Goal: Check status: Check status

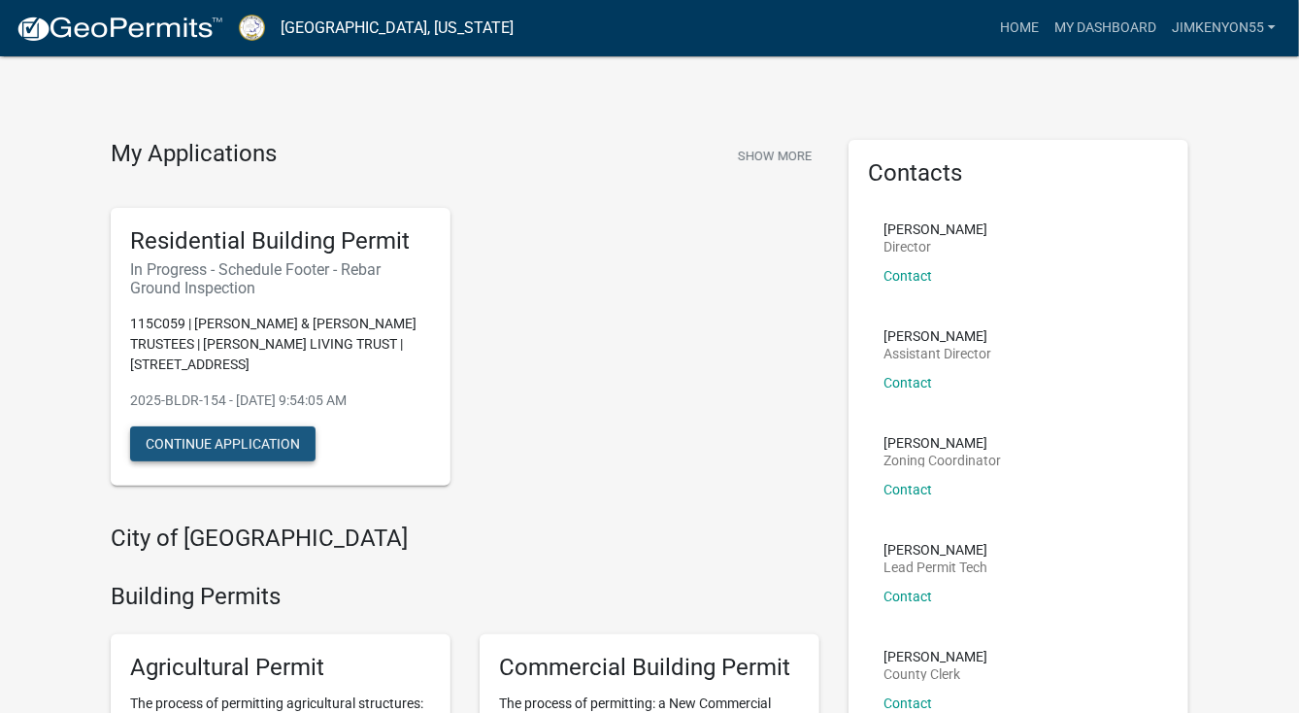
click at [251, 444] on button "Continue Application" at bounding box center [222, 443] width 185 height 35
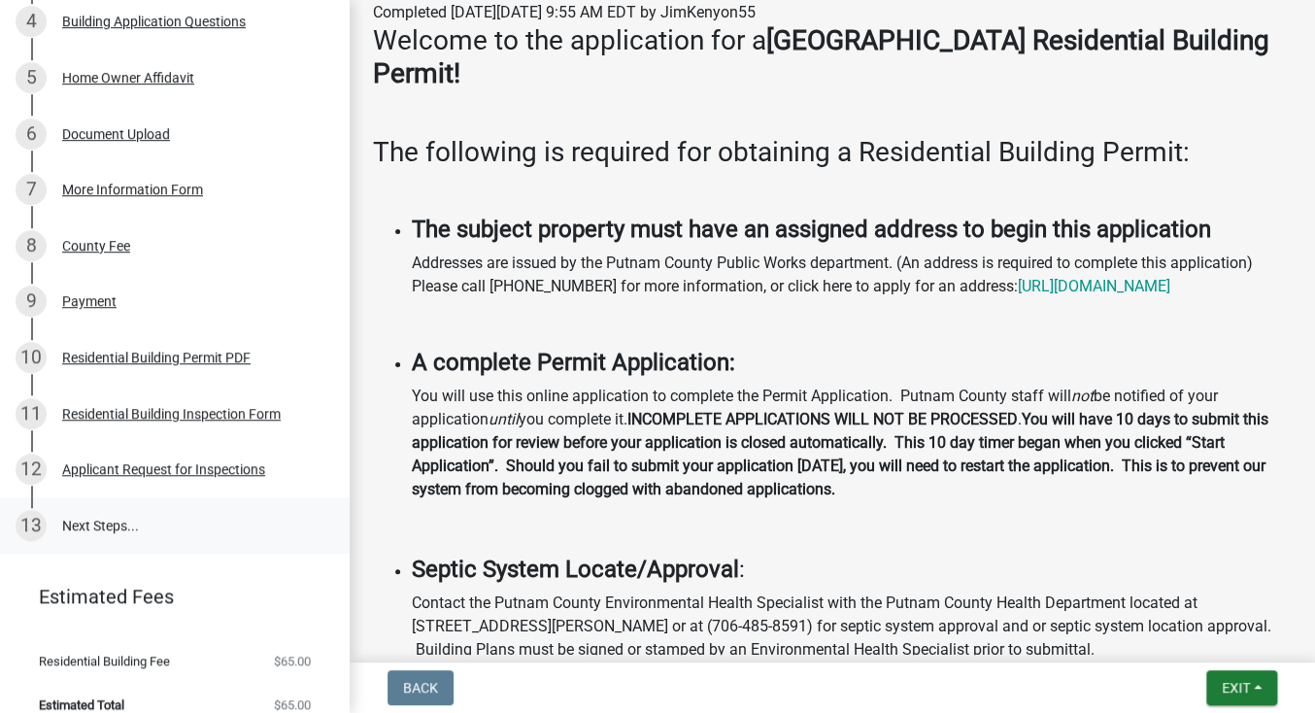
scroll to position [459, 0]
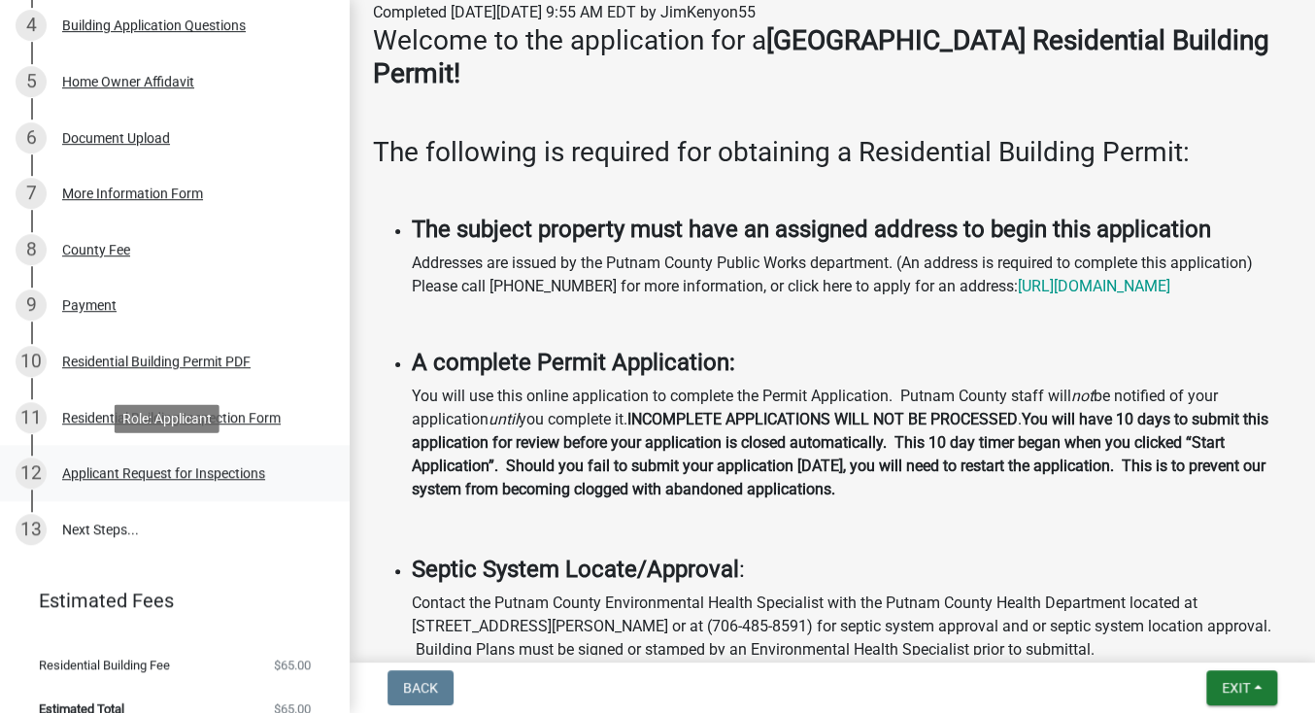
click at [125, 471] on div "Applicant Request for Inspections" at bounding box center [163, 473] width 203 height 14
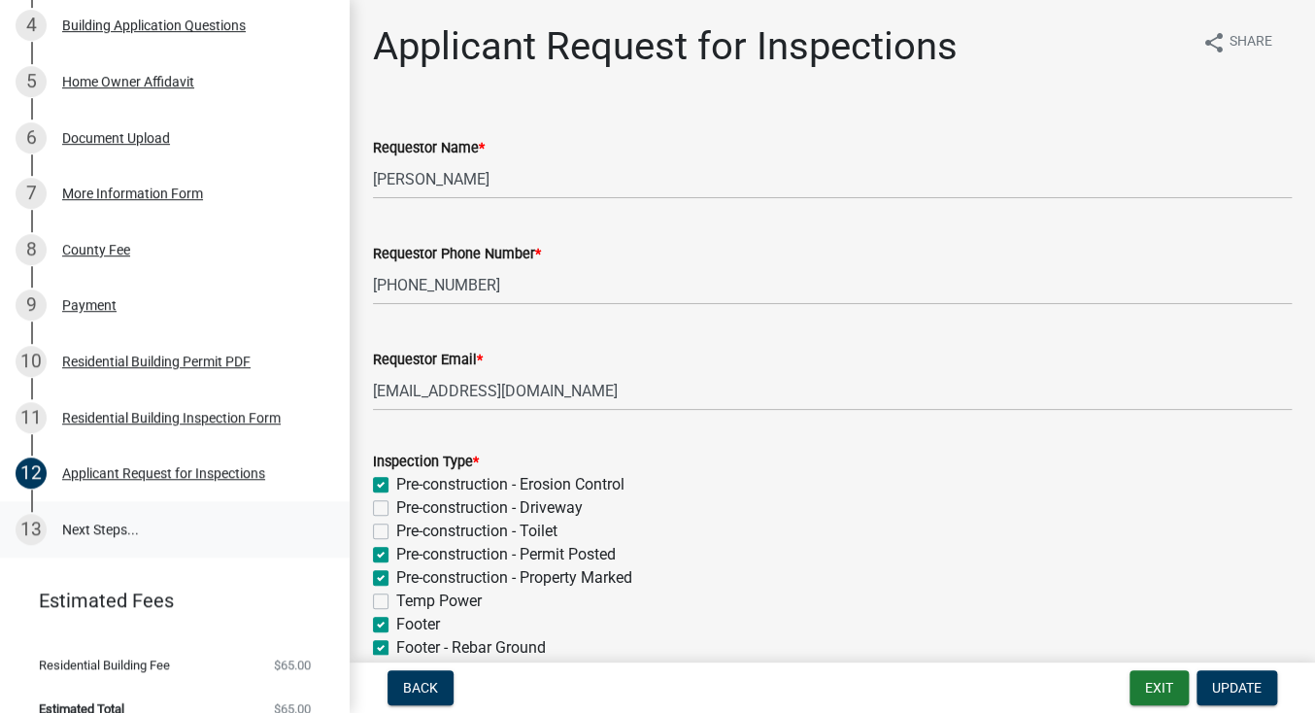
click at [92, 529] on link "13 Next Steps..." at bounding box center [175, 529] width 350 height 56
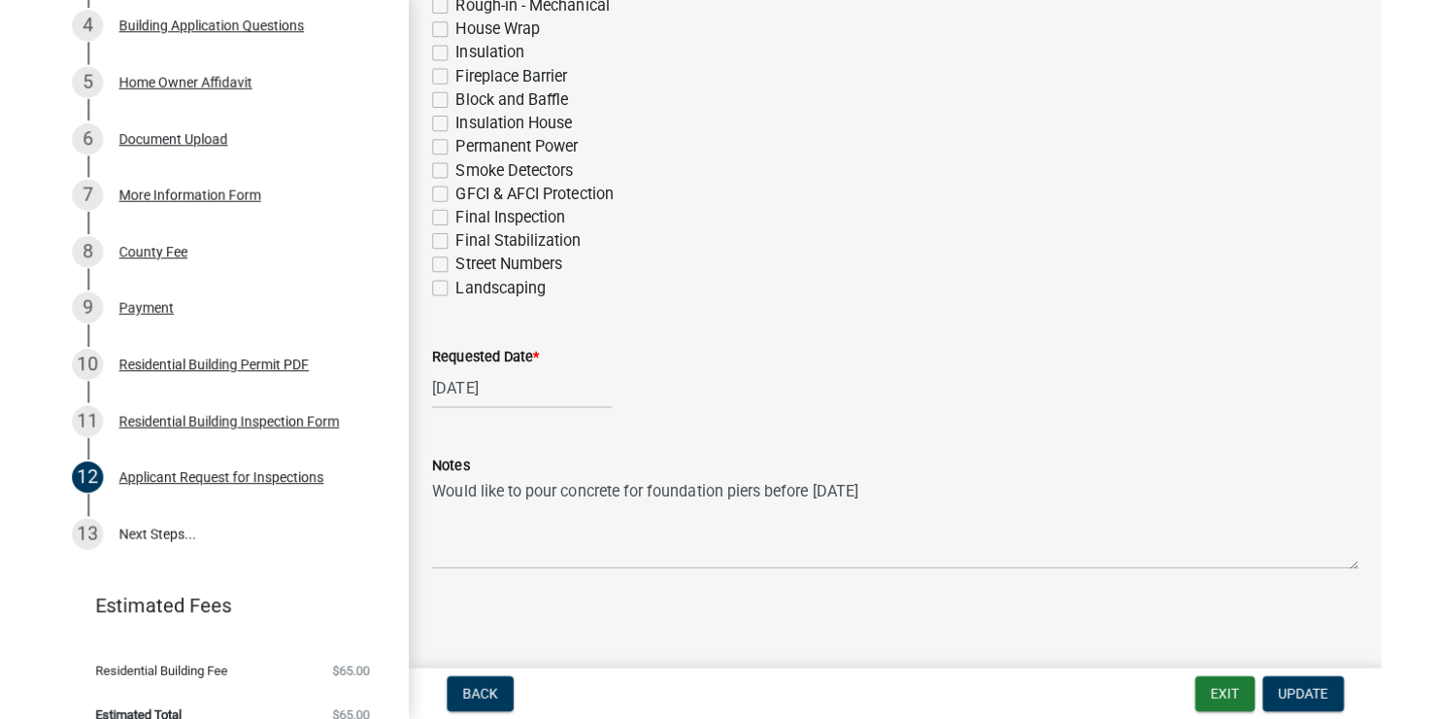
scroll to position [823, 0]
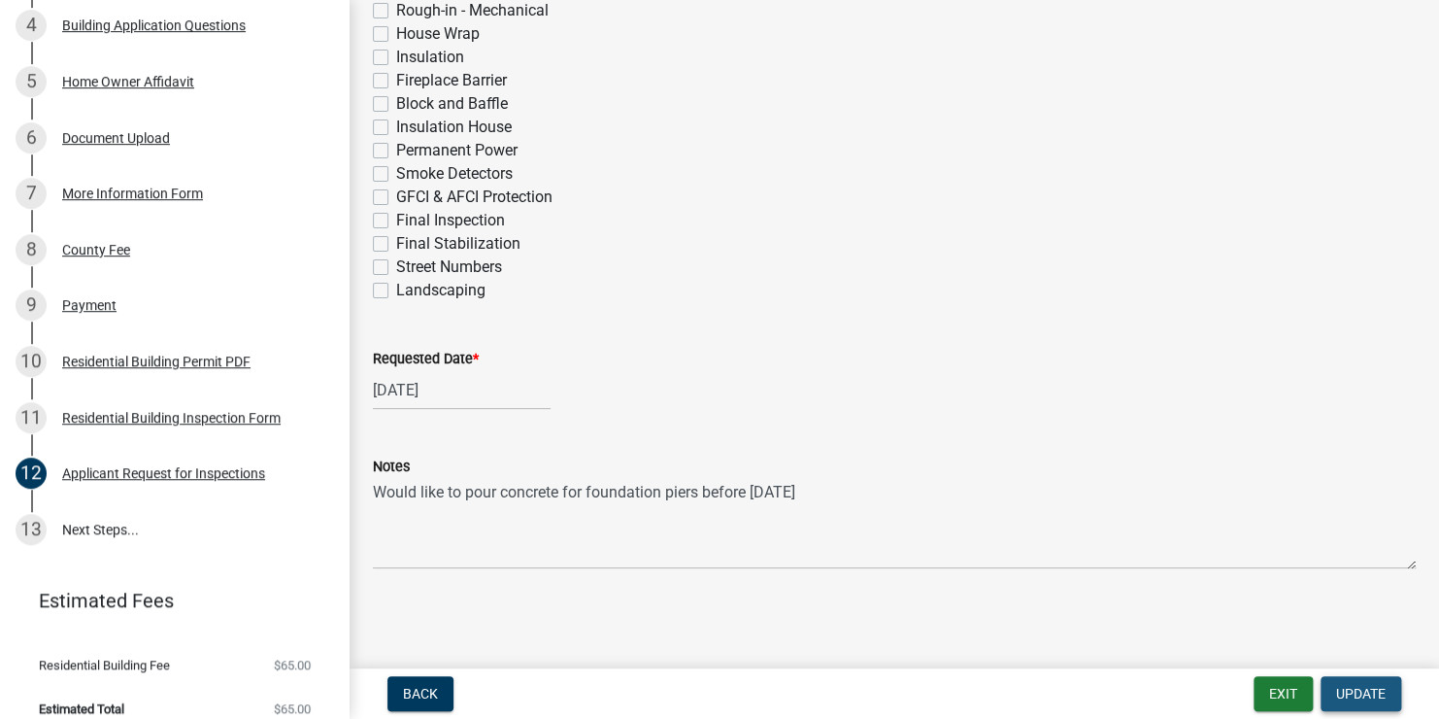
click at [1314, 686] on span "Update" at bounding box center [1361, 694] width 50 height 16
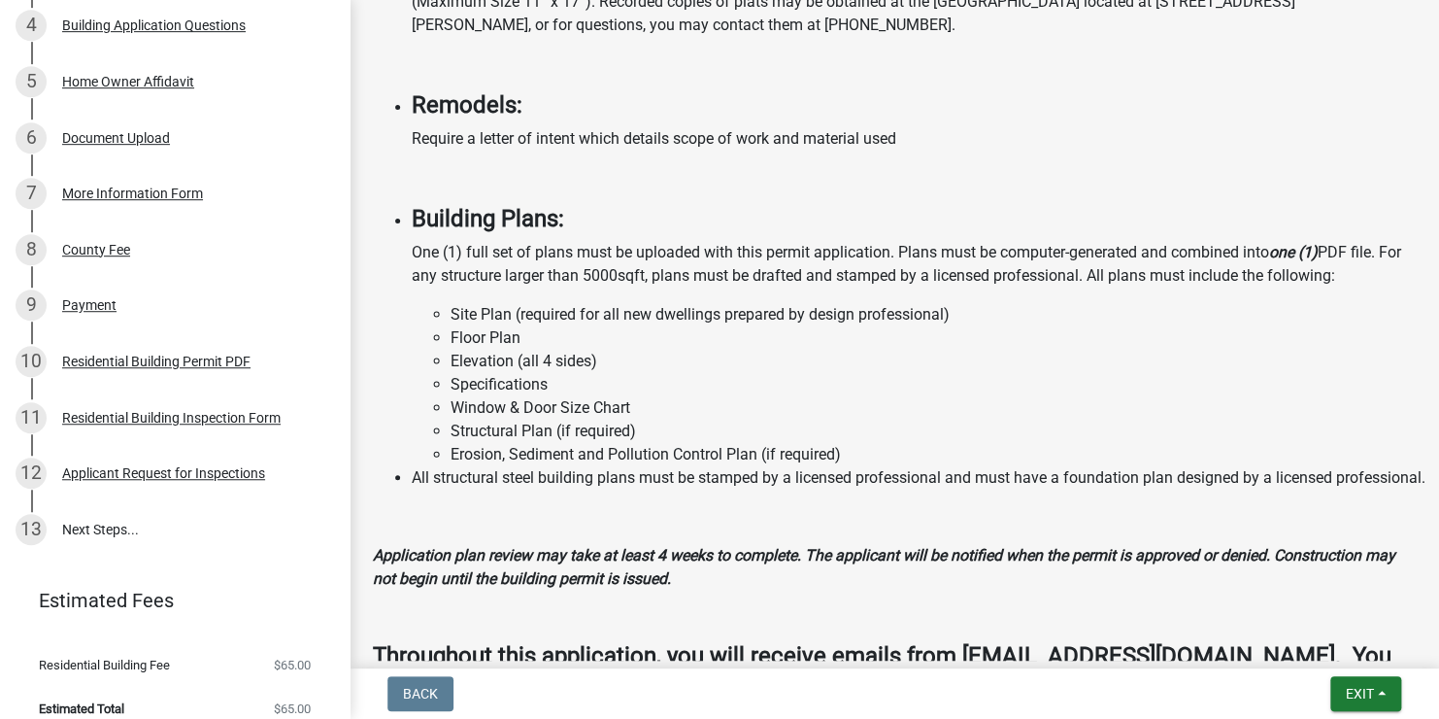
scroll to position [1902, 0]
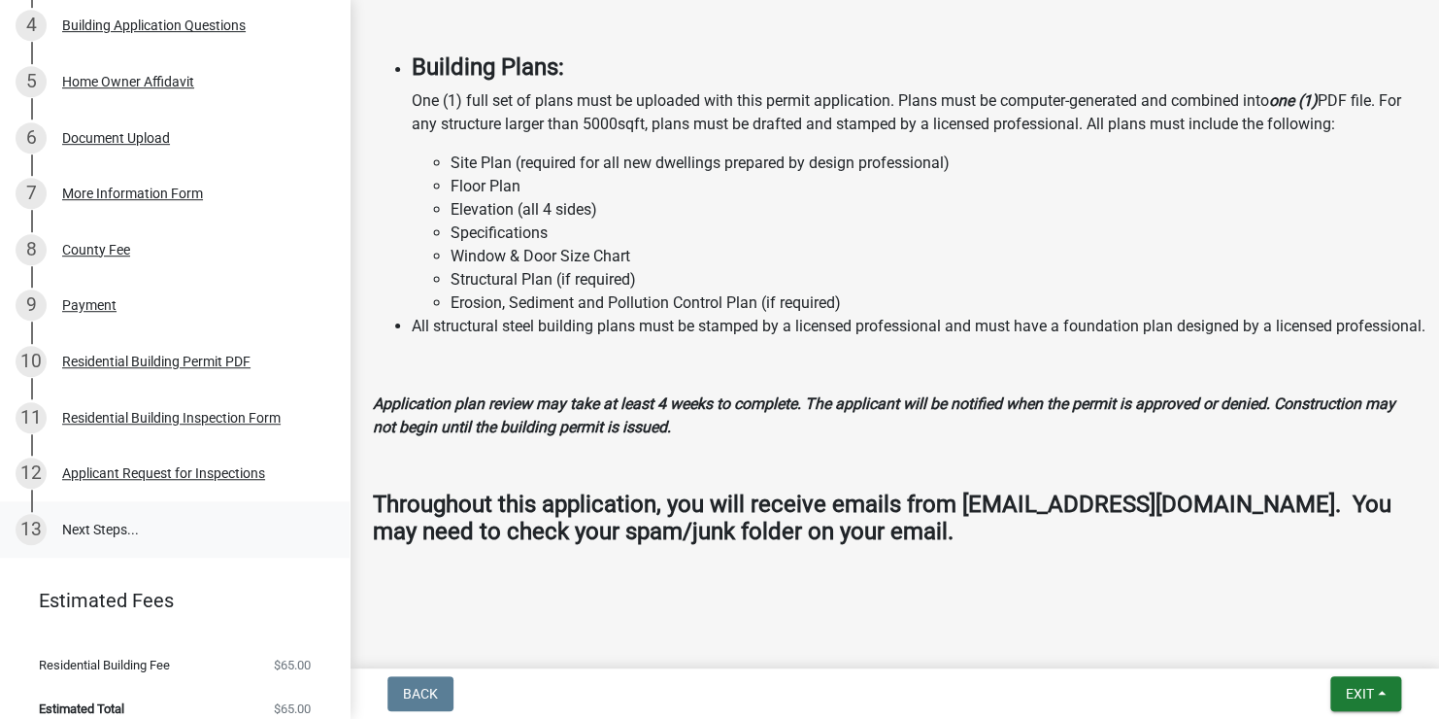
click at [86, 528] on link "13 Next Steps..." at bounding box center [175, 529] width 350 height 56
click at [146, 474] on div "Applicant Request for Inspections" at bounding box center [163, 473] width 203 height 14
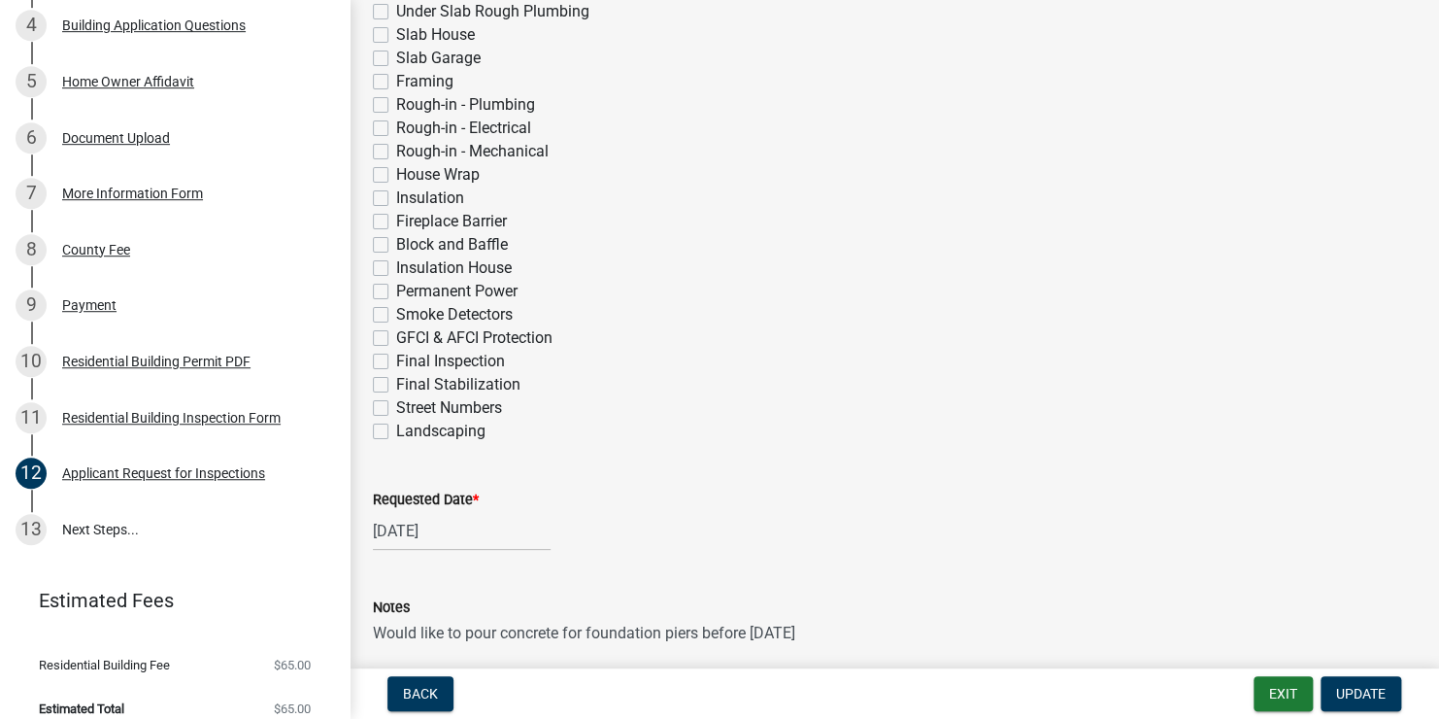
scroll to position [823, 0]
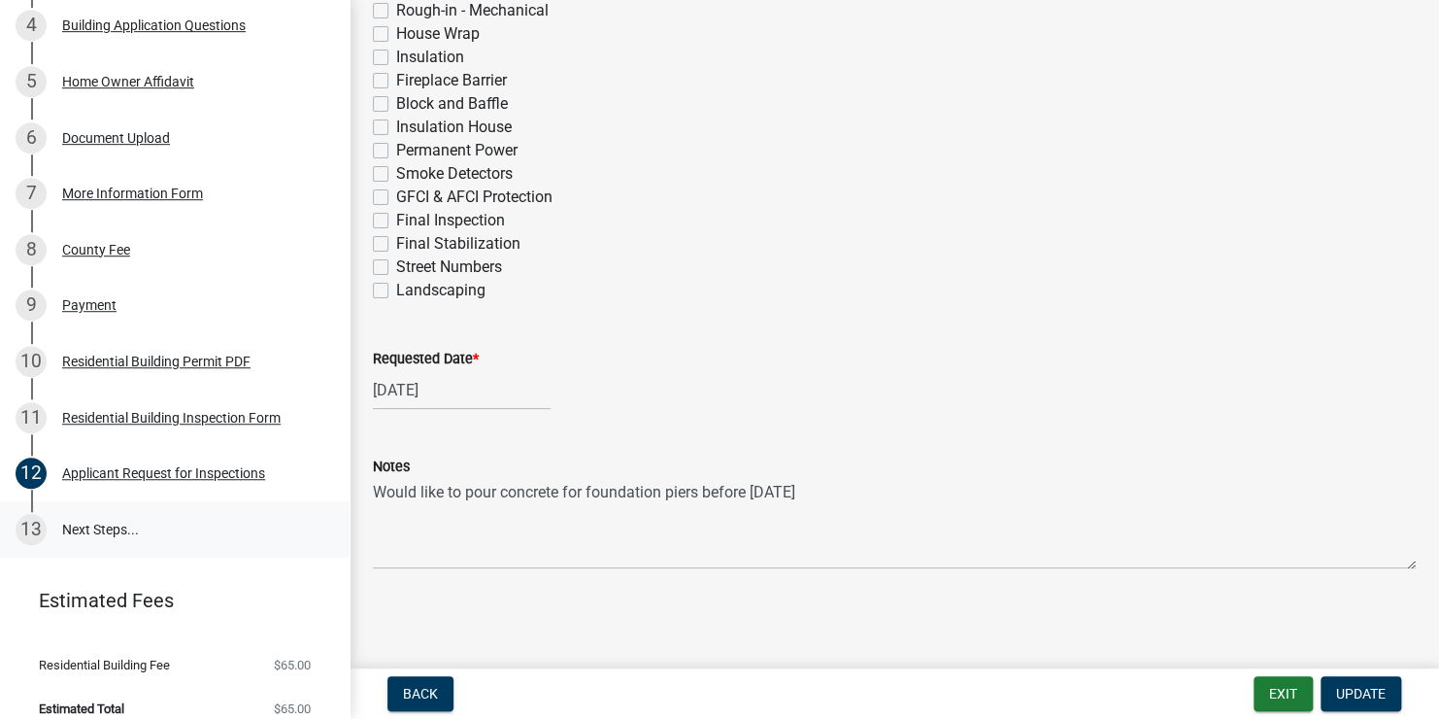
click at [93, 523] on link "13 Next Steps..." at bounding box center [175, 529] width 350 height 56
click at [1314, 692] on span "Update" at bounding box center [1361, 694] width 50 height 16
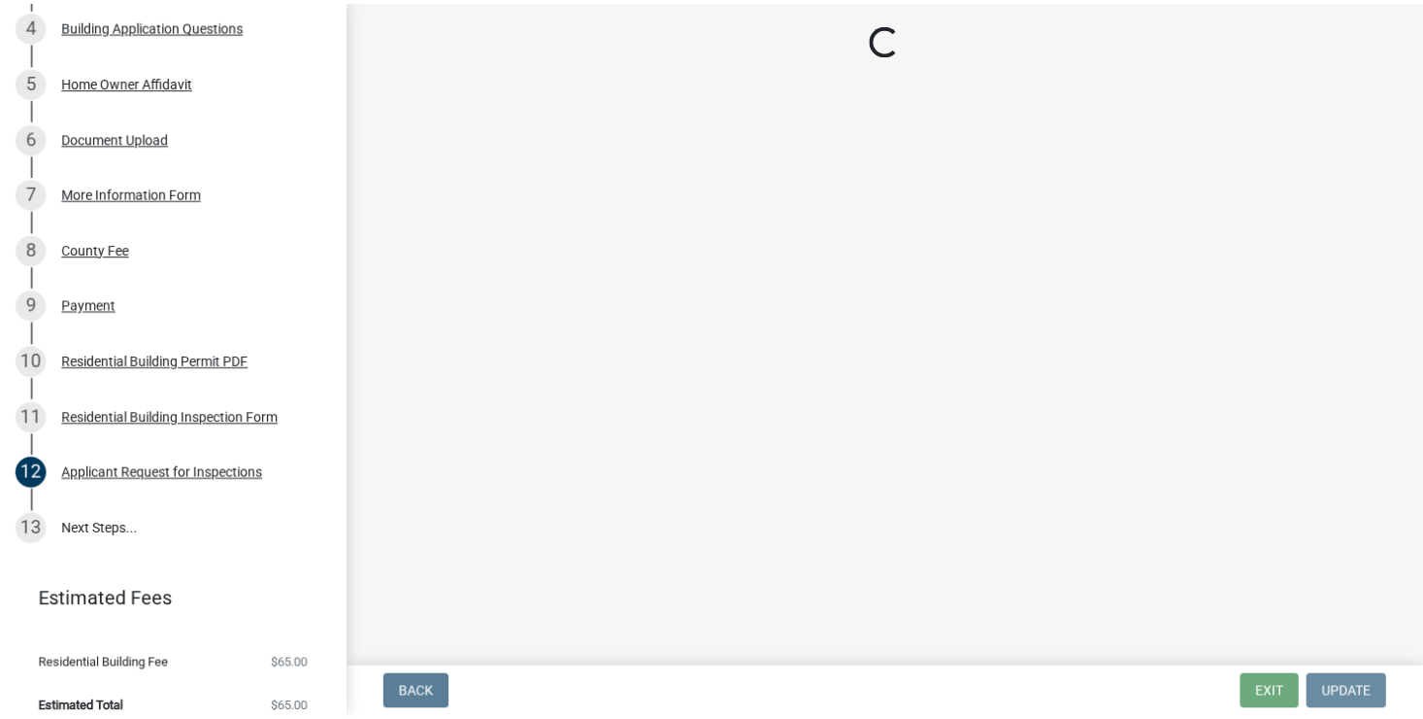
scroll to position [0, 0]
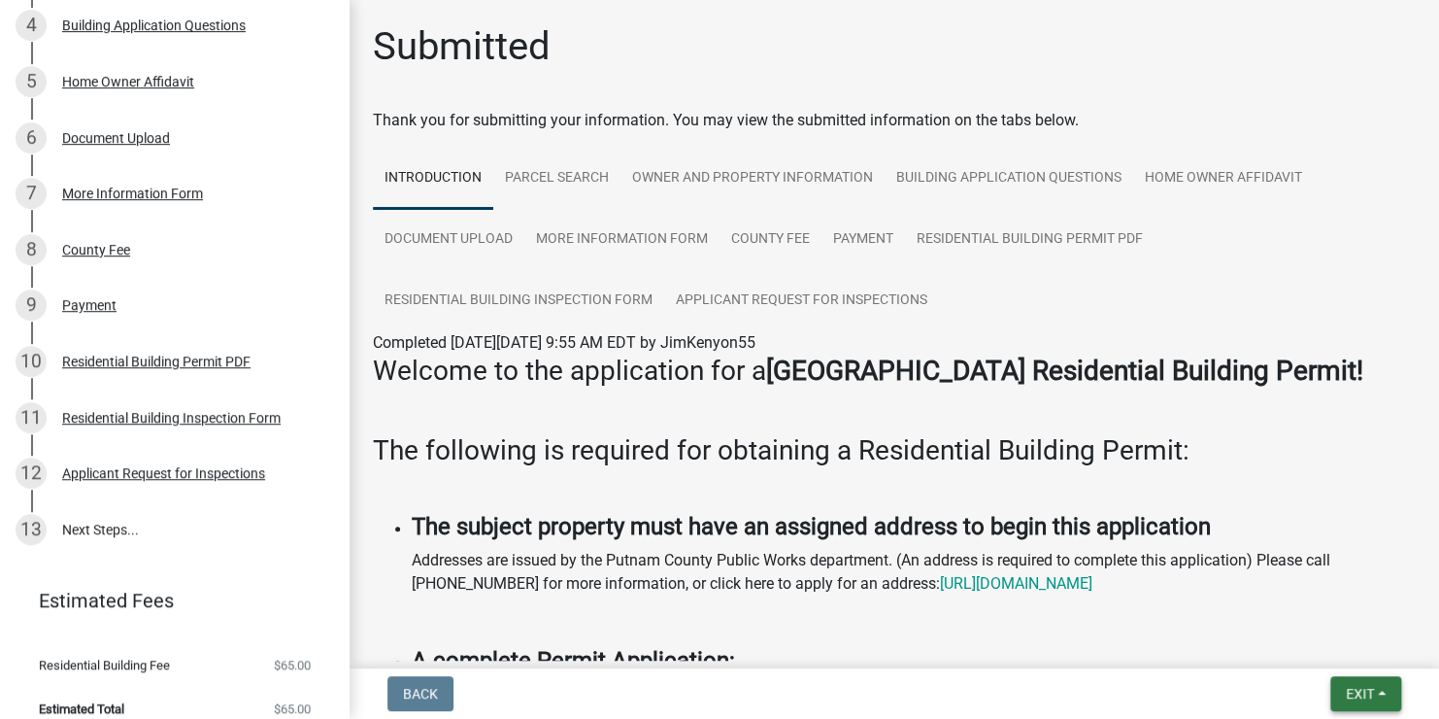
click at [1314, 699] on span "Exit" at bounding box center [1360, 694] width 28 height 16
click at [1314, 637] on button "Save & Exit" at bounding box center [1324, 642] width 155 height 47
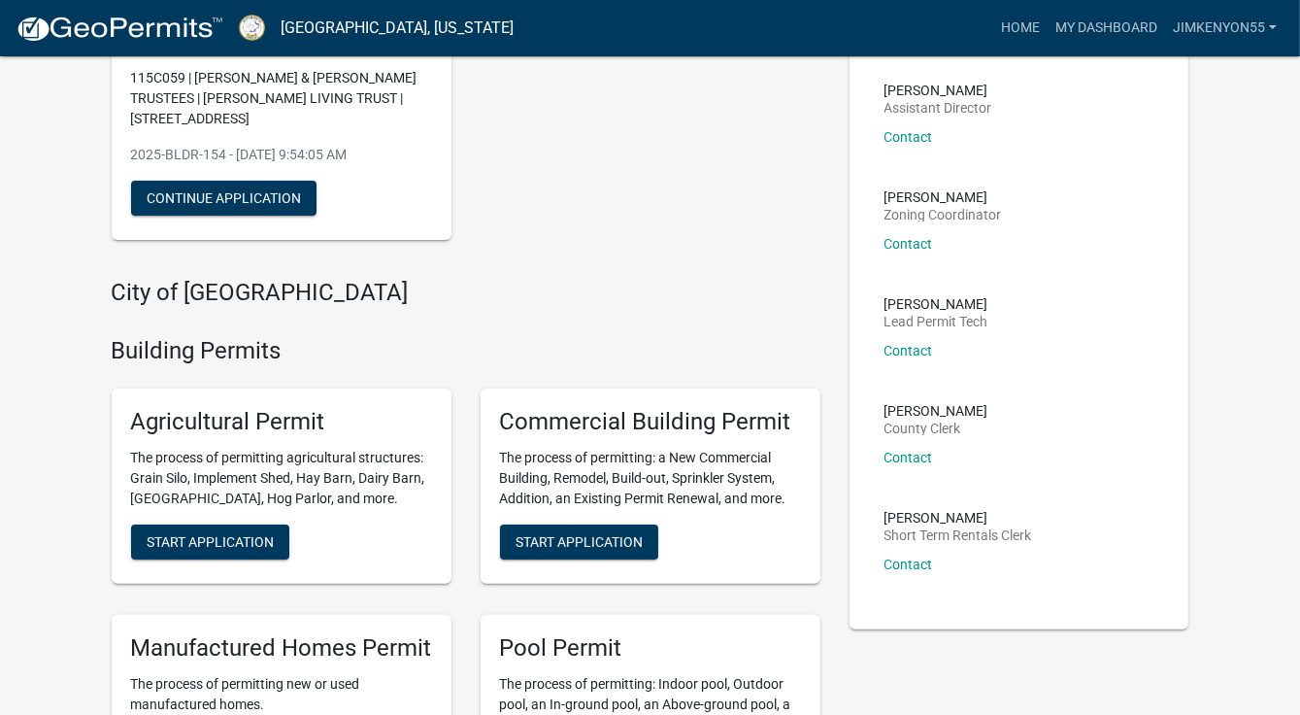
scroll to position [263, 0]
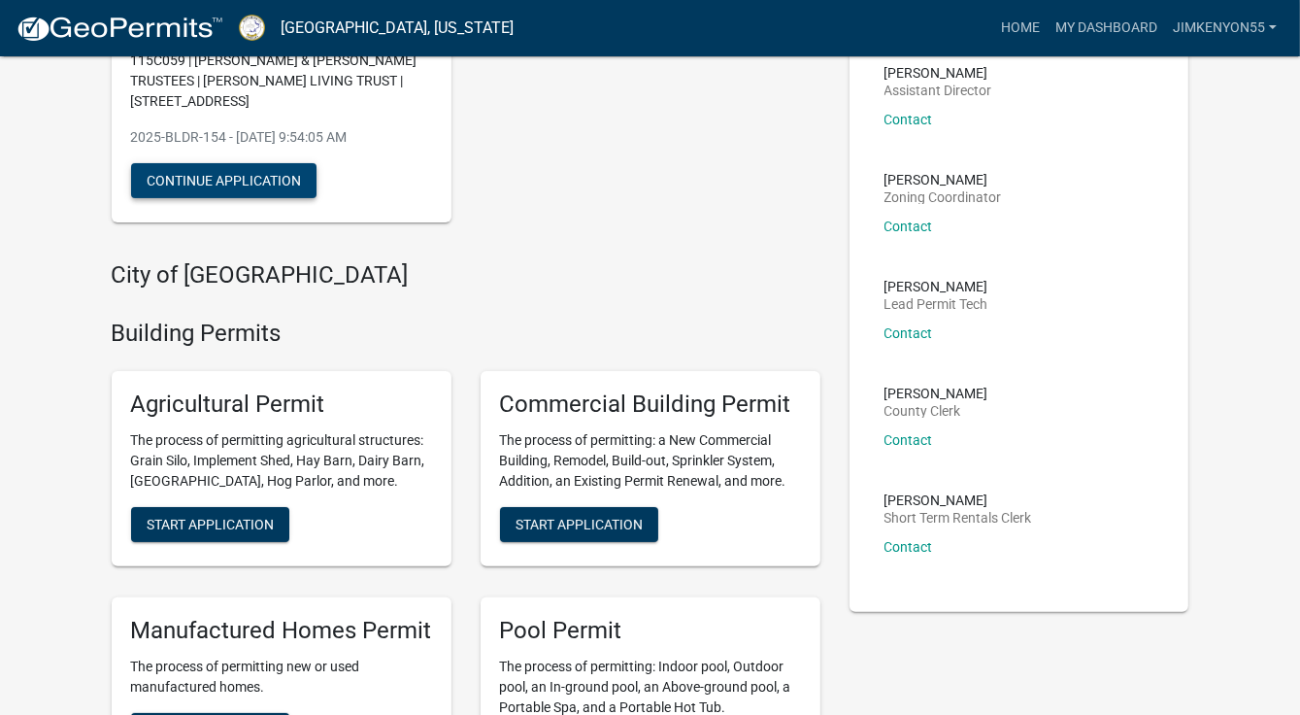
click at [286, 182] on button "Continue Application" at bounding box center [223, 180] width 185 height 35
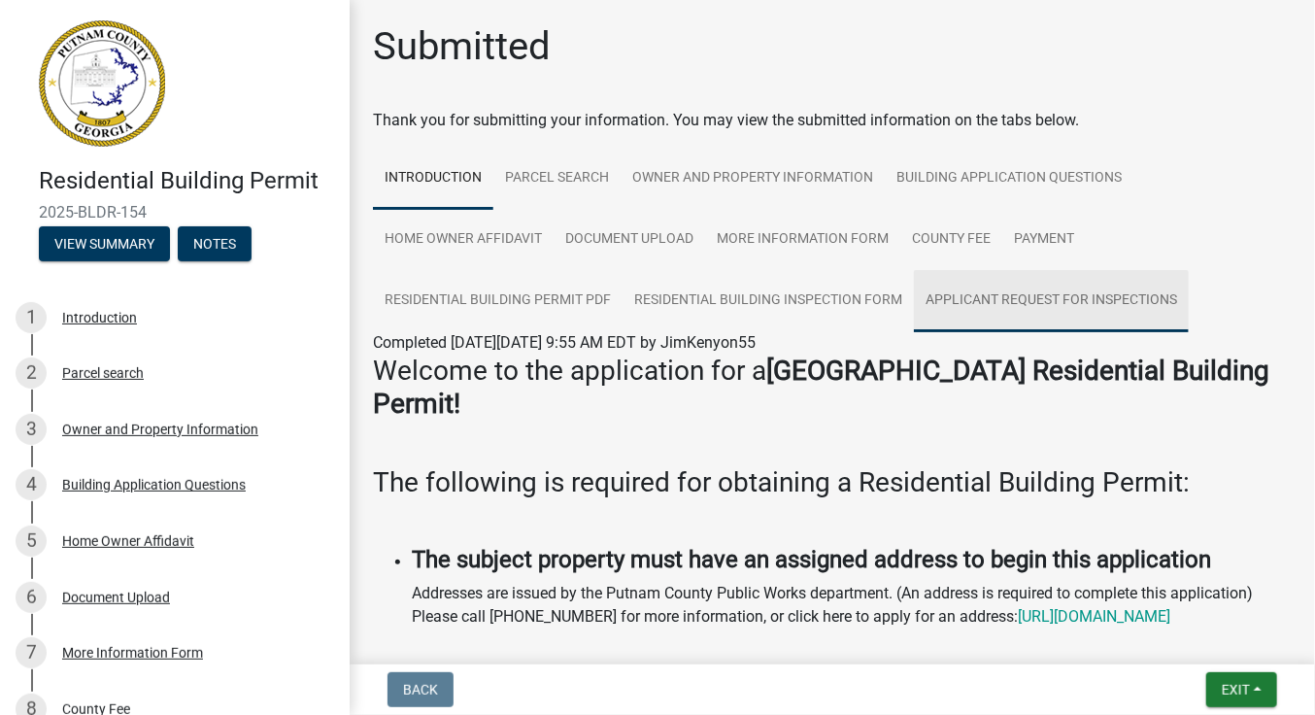
click at [1039, 300] on link "Applicant Request for Inspections" at bounding box center [1051, 301] width 275 height 62
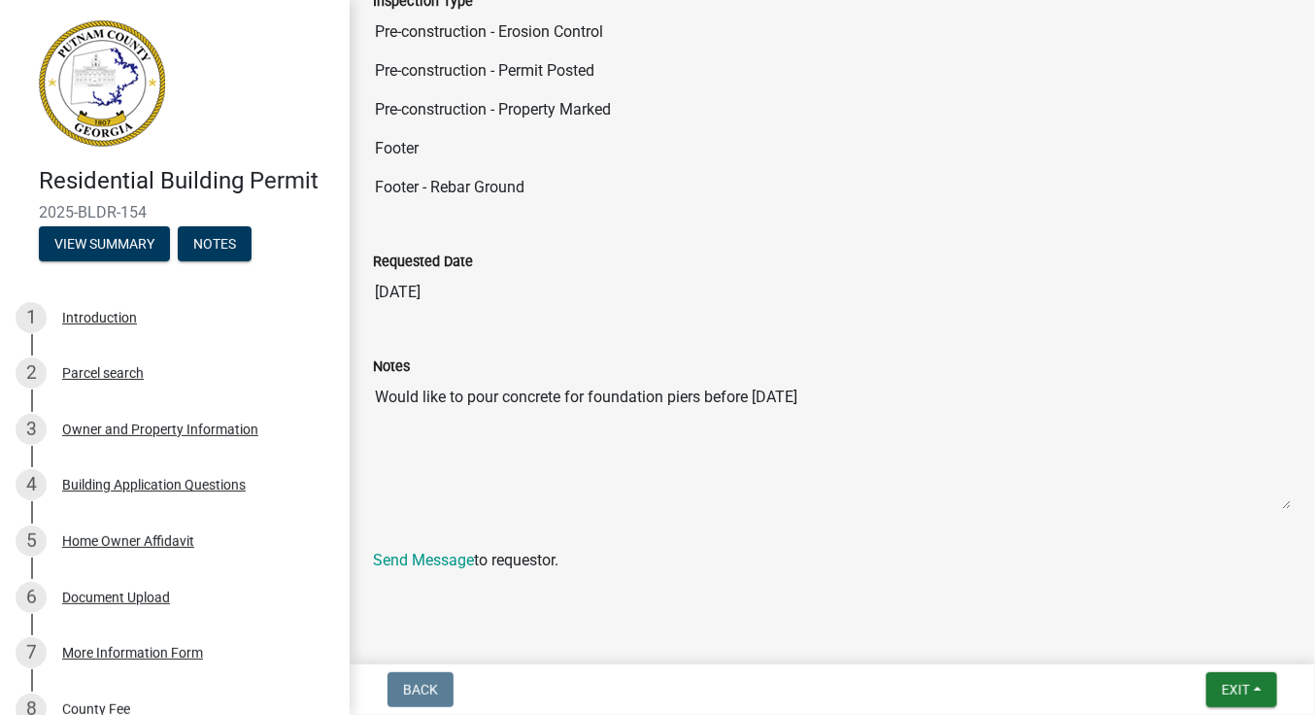
scroll to position [719, 0]
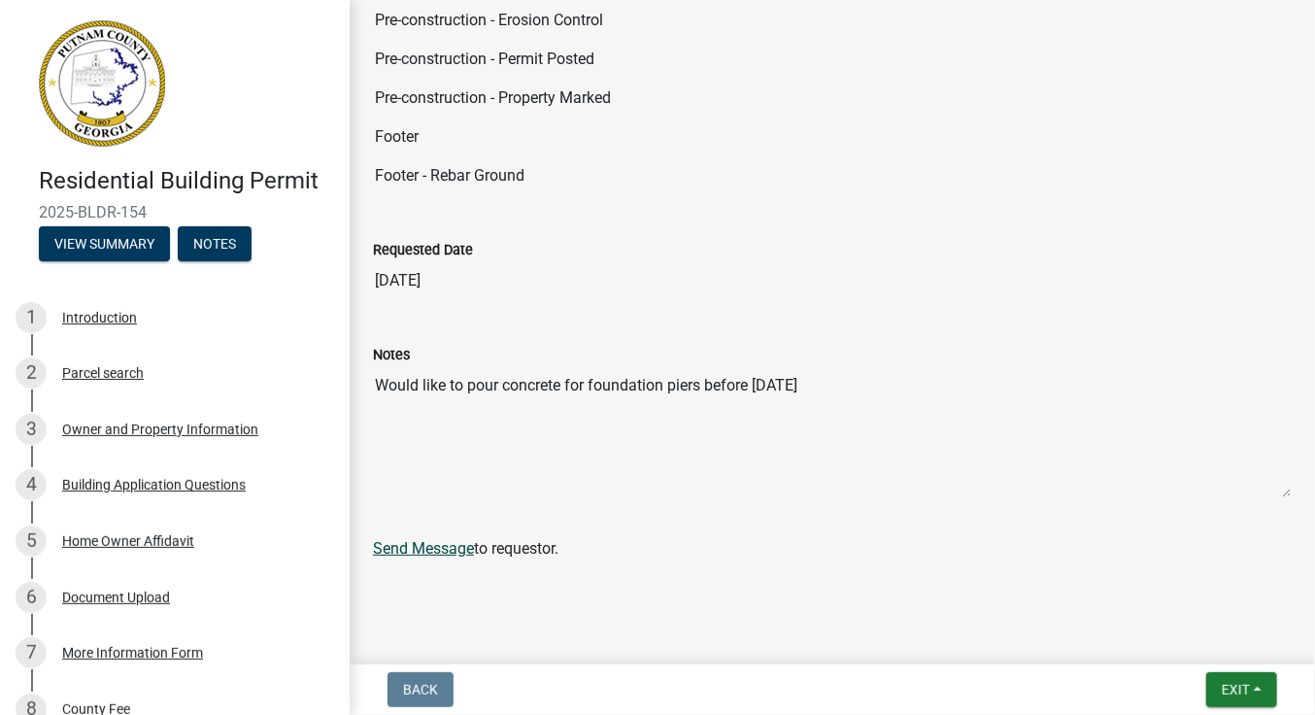
click at [448, 551] on link "Send Message" at bounding box center [423, 548] width 101 height 18
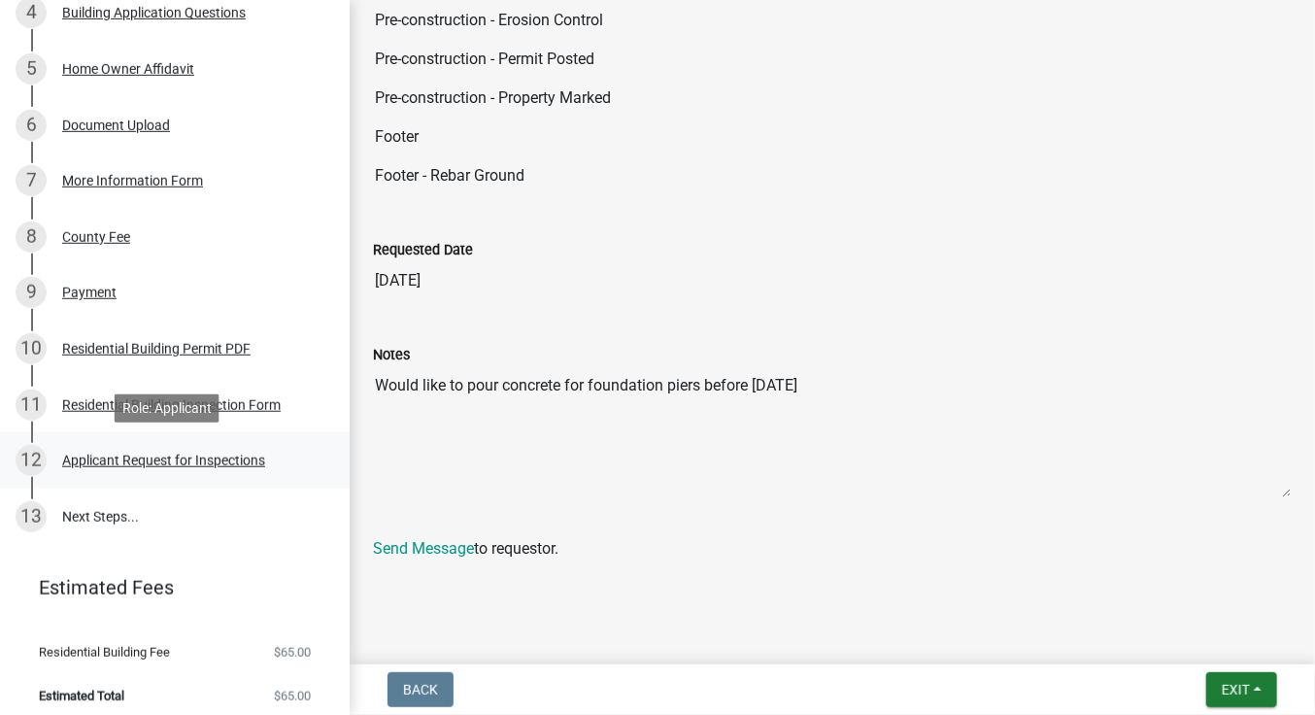
scroll to position [470, 0]
click at [73, 518] on link "13 Next Steps..." at bounding box center [175, 518] width 350 height 56
click at [77, 512] on link "13 Next Steps..." at bounding box center [175, 518] width 350 height 56
click at [44, 513] on div "13" at bounding box center [31, 518] width 31 height 31
click at [85, 467] on div "Applicant Request for Inspections" at bounding box center [163, 462] width 203 height 14
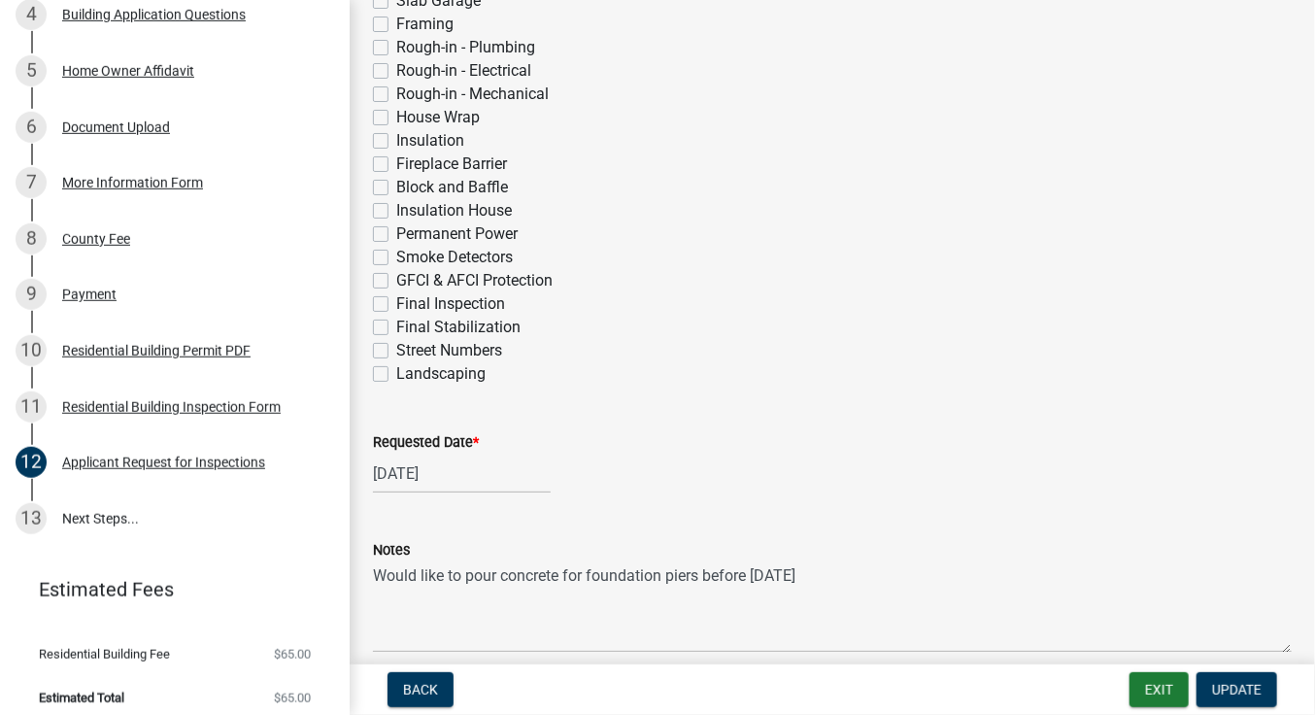
scroll to position [827, 0]
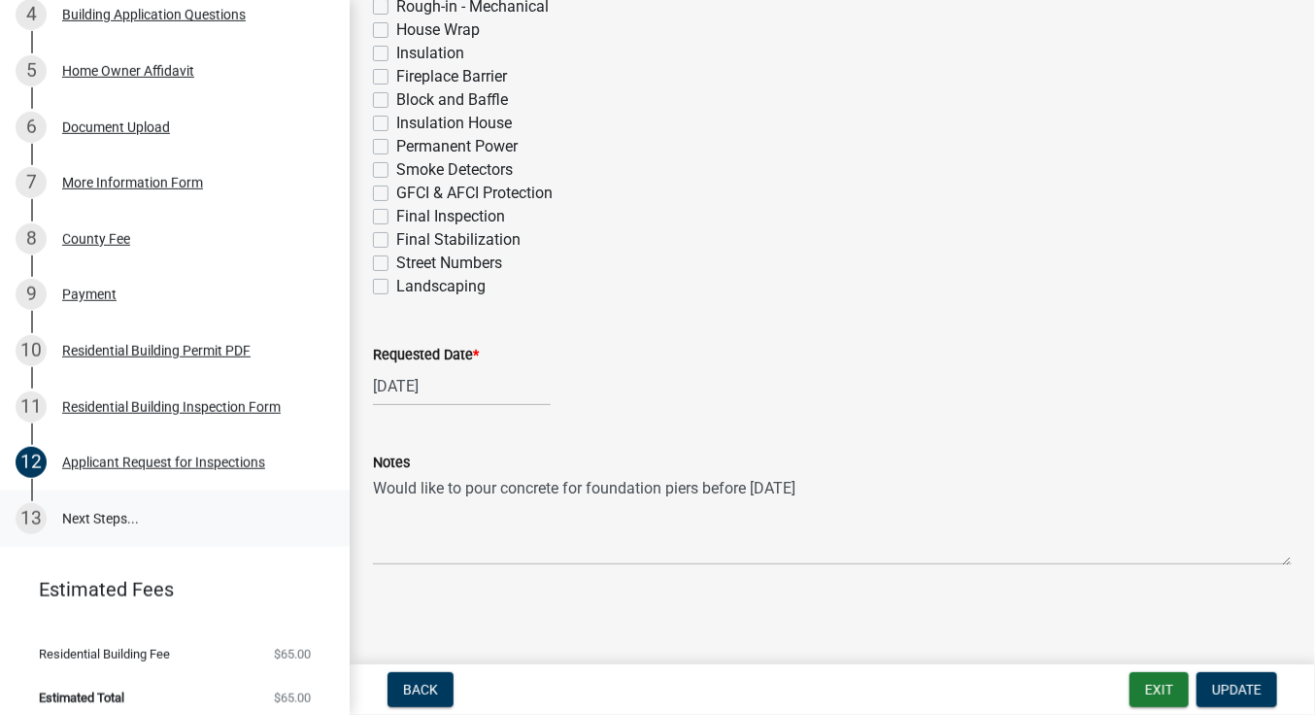
click at [88, 515] on link "13 Next Steps..." at bounding box center [175, 518] width 350 height 56
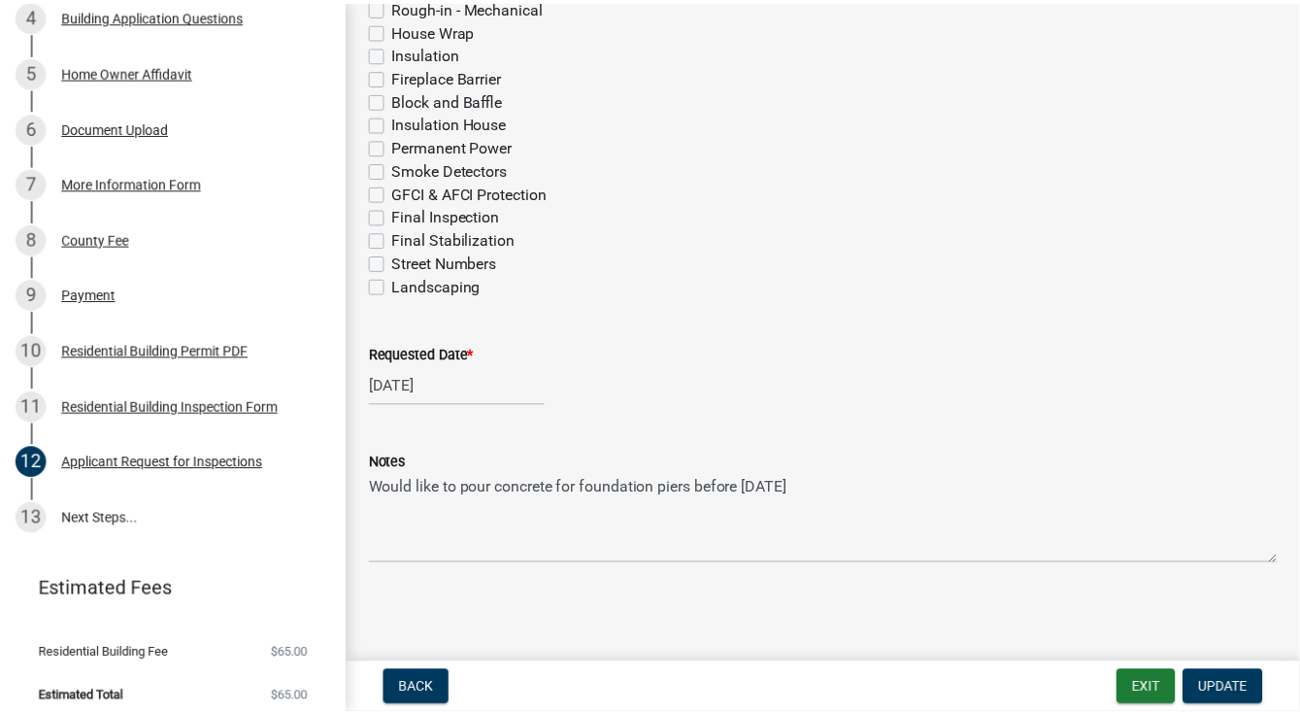
scroll to position [482, 0]
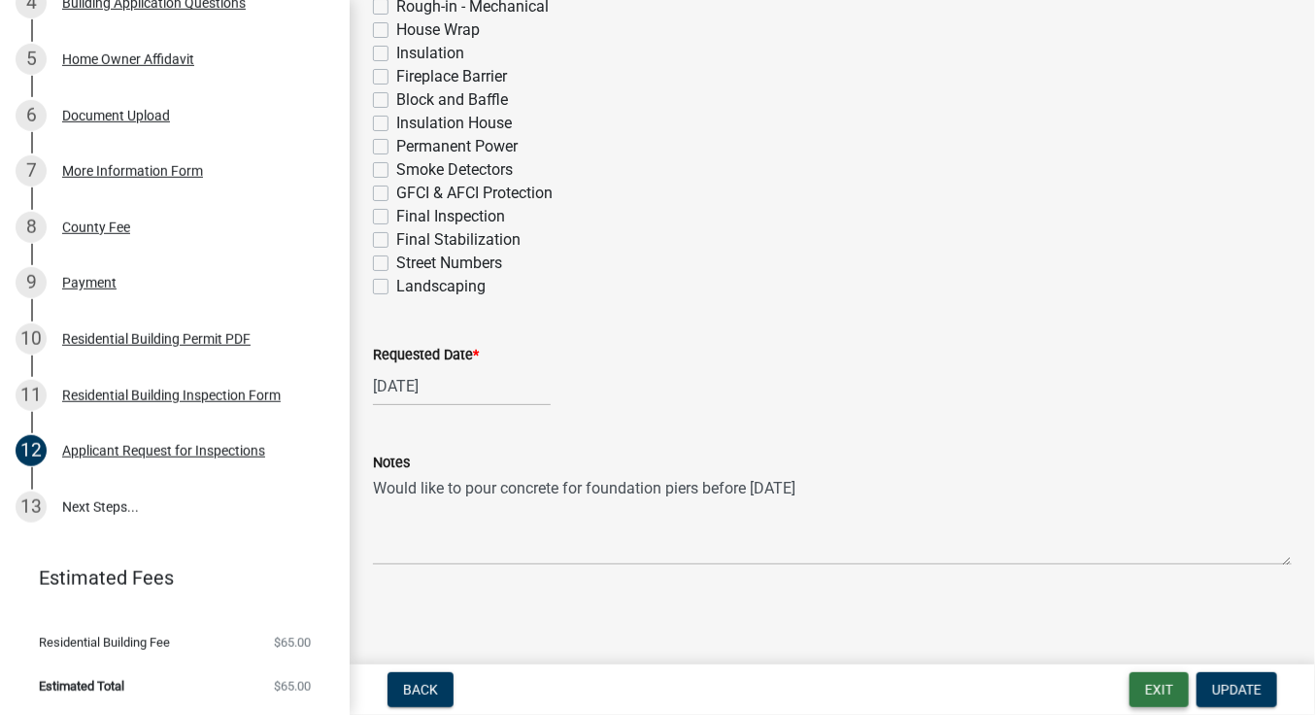
click at [1166, 696] on button "Exit" at bounding box center [1158, 689] width 59 height 35
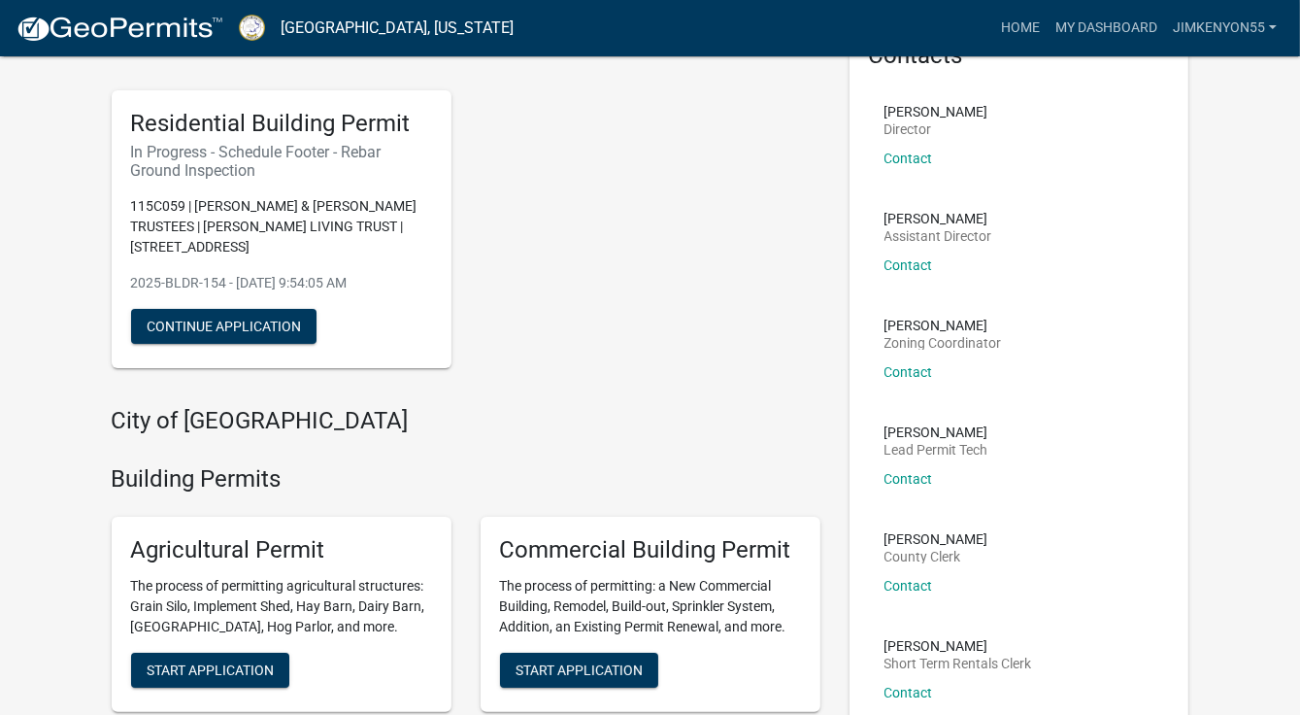
scroll to position [135, 0]
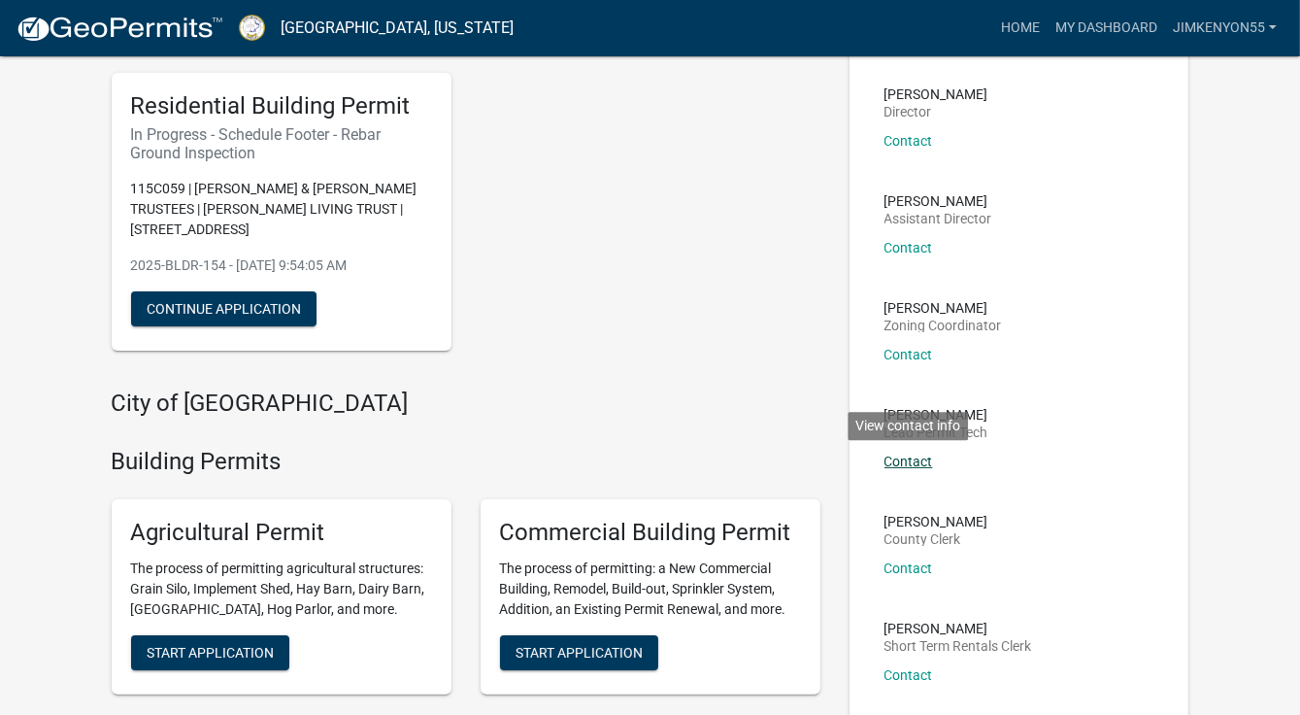
click at [913, 462] on link "Contact" at bounding box center [909, 461] width 49 height 16
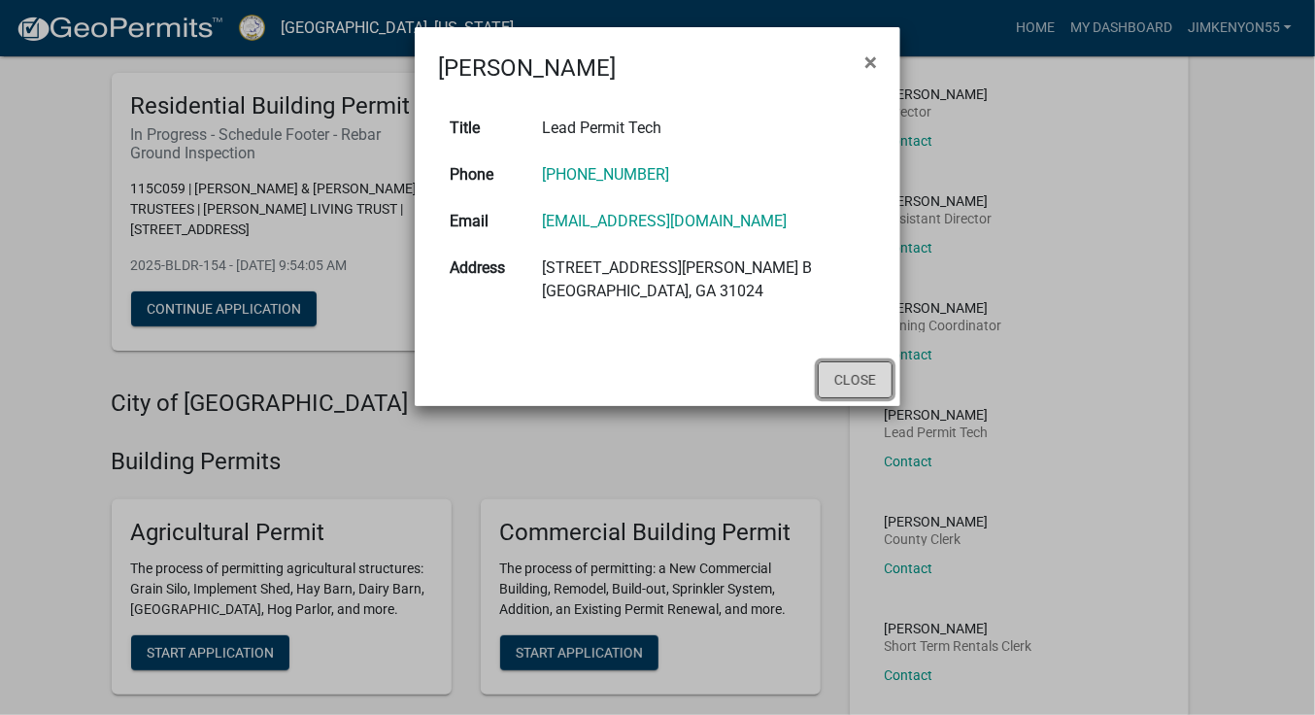
click at [853, 378] on button "Close" at bounding box center [855, 379] width 75 height 37
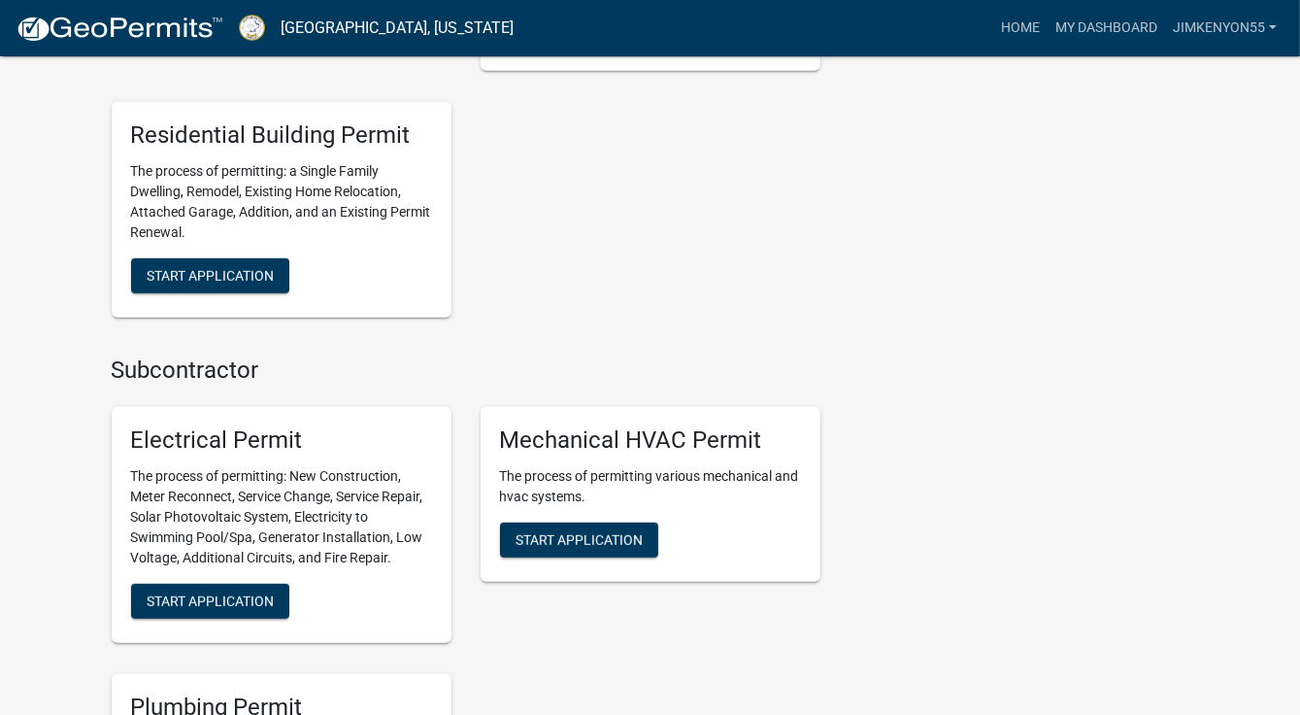
scroll to position [0, 0]
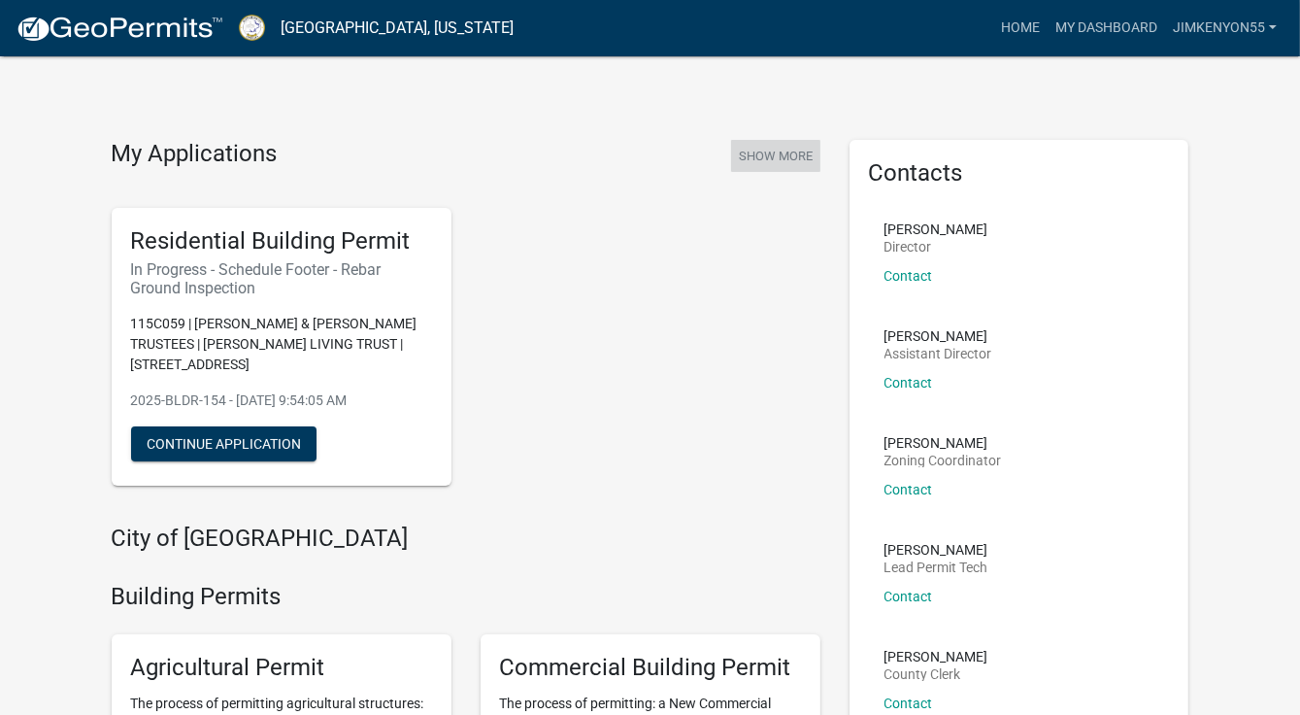
click at [789, 153] on button "Show More" at bounding box center [775, 156] width 89 height 32
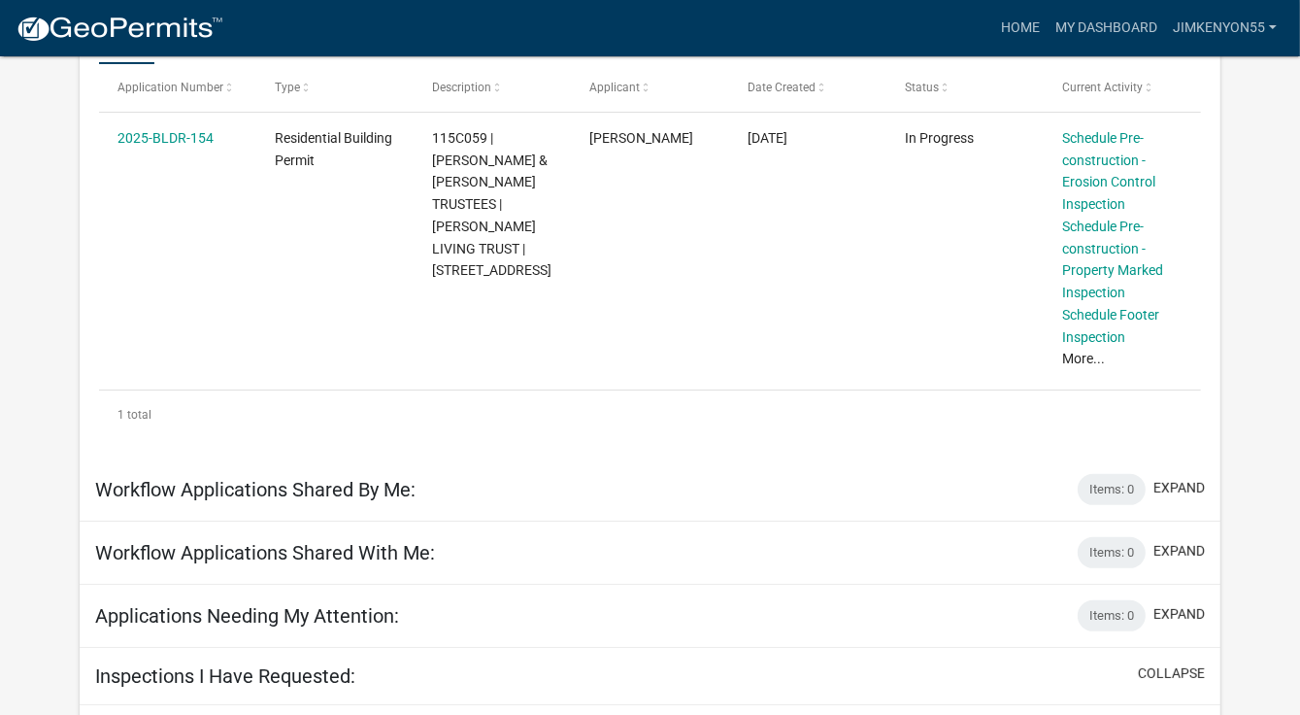
scroll to position [380, 0]
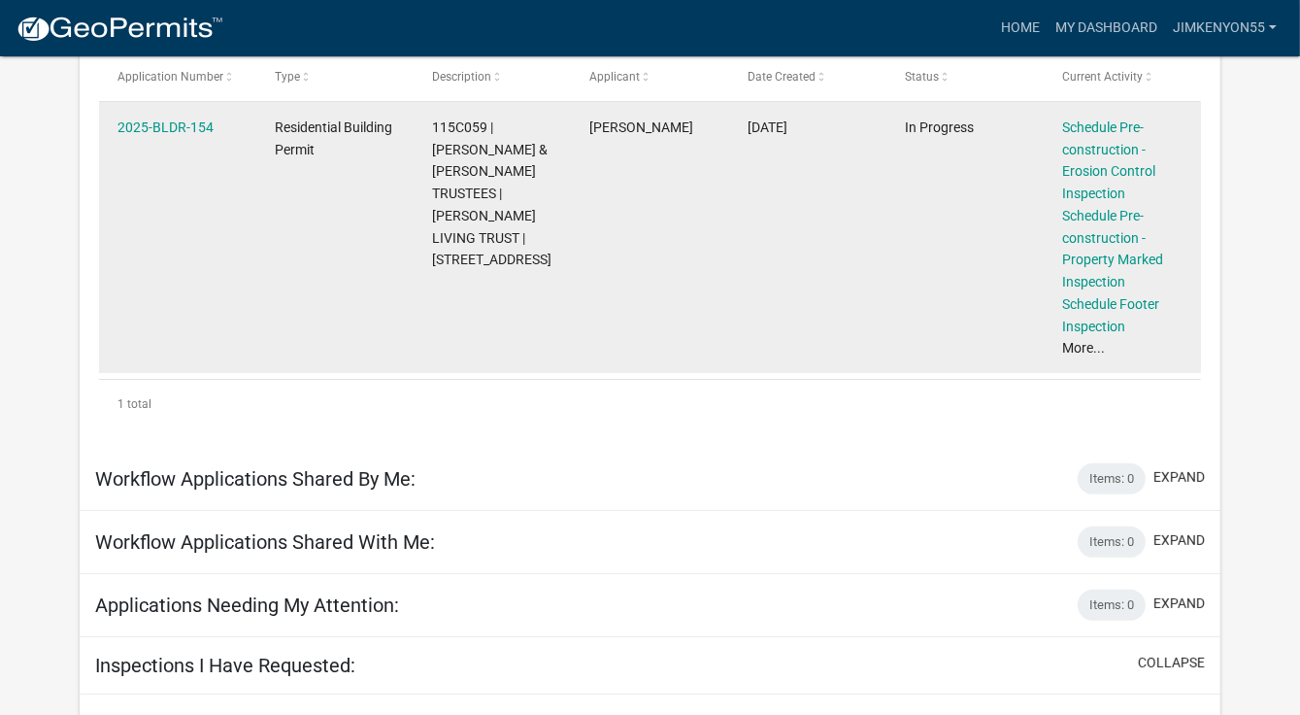
click at [1070, 351] on link "More..." at bounding box center [1083, 348] width 43 height 16
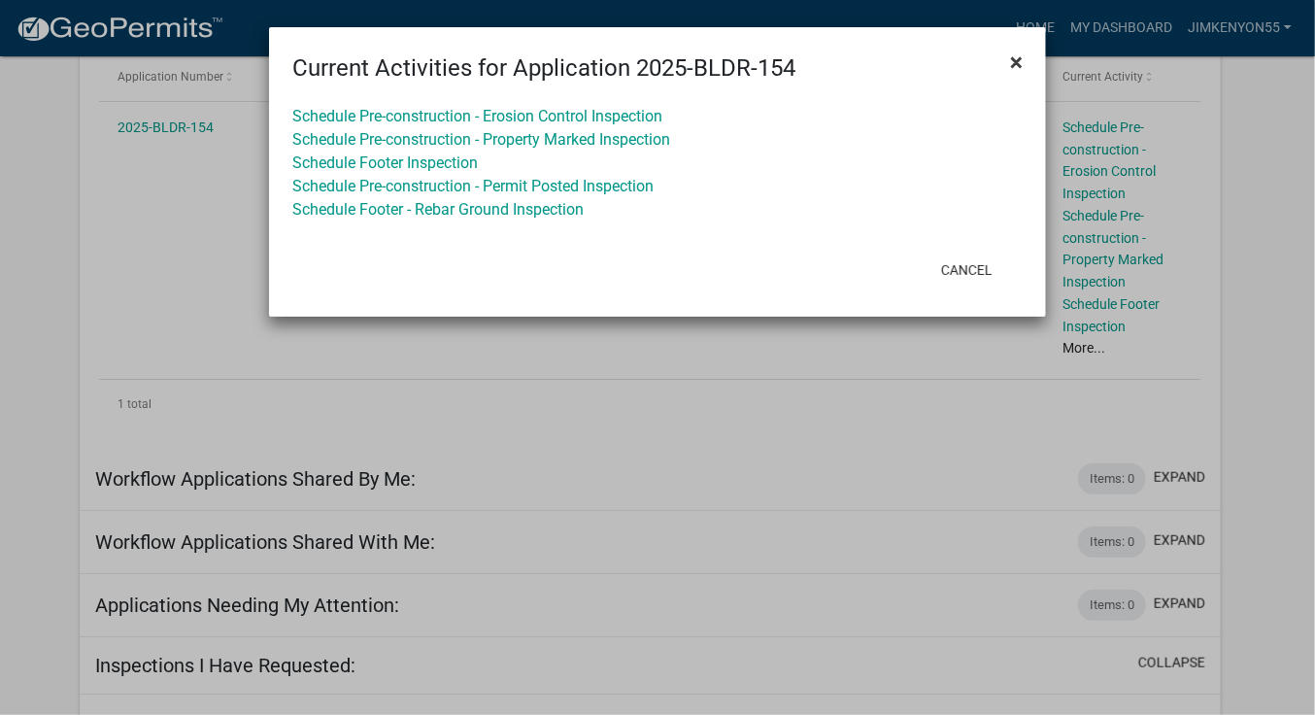
click at [1018, 64] on span "×" at bounding box center [1016, 62] width 13 height 27
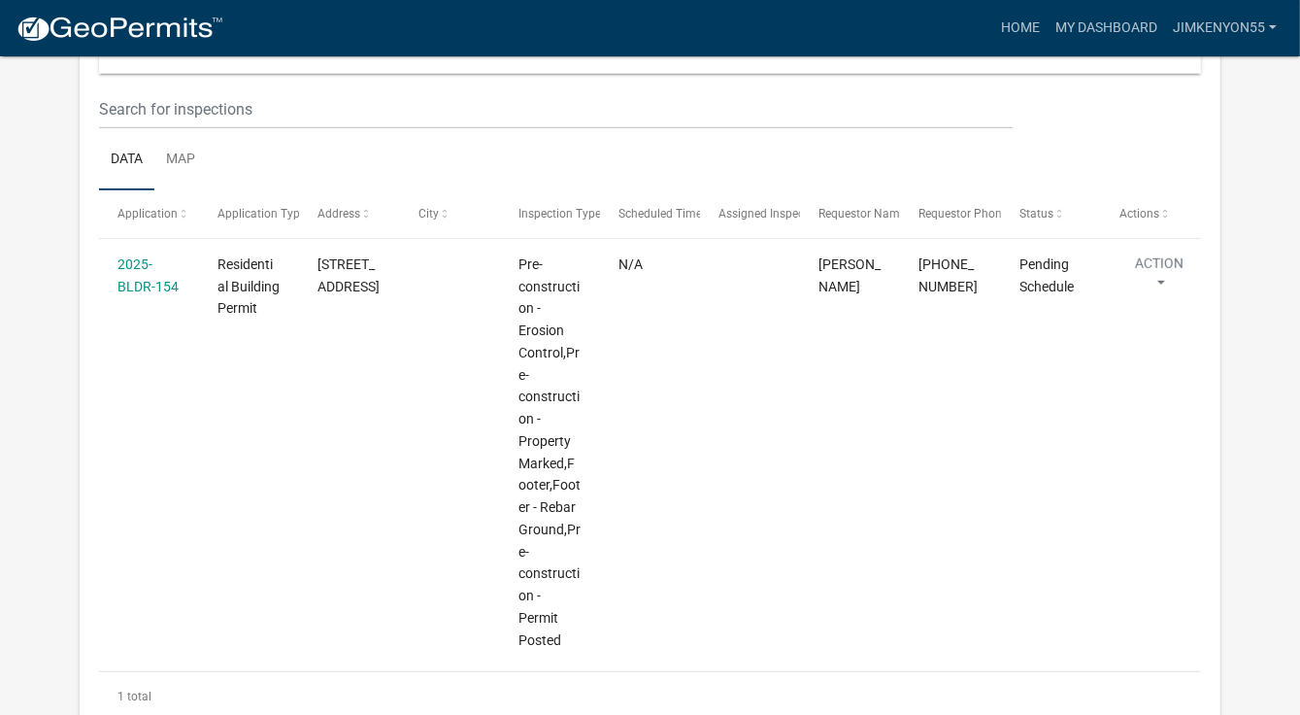
scroll to position [1213, 0]
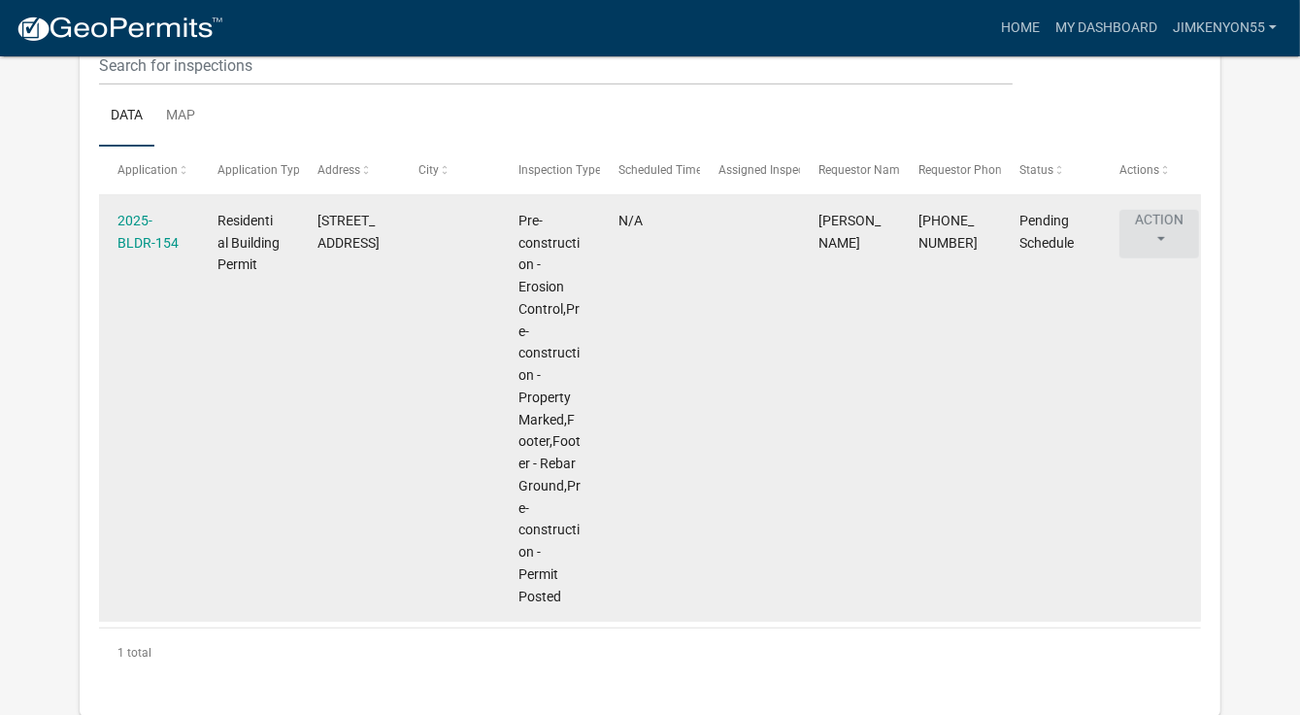
click at [1159, 222] on button "Action" at bounding box center [1160, 234] width 80 height 49
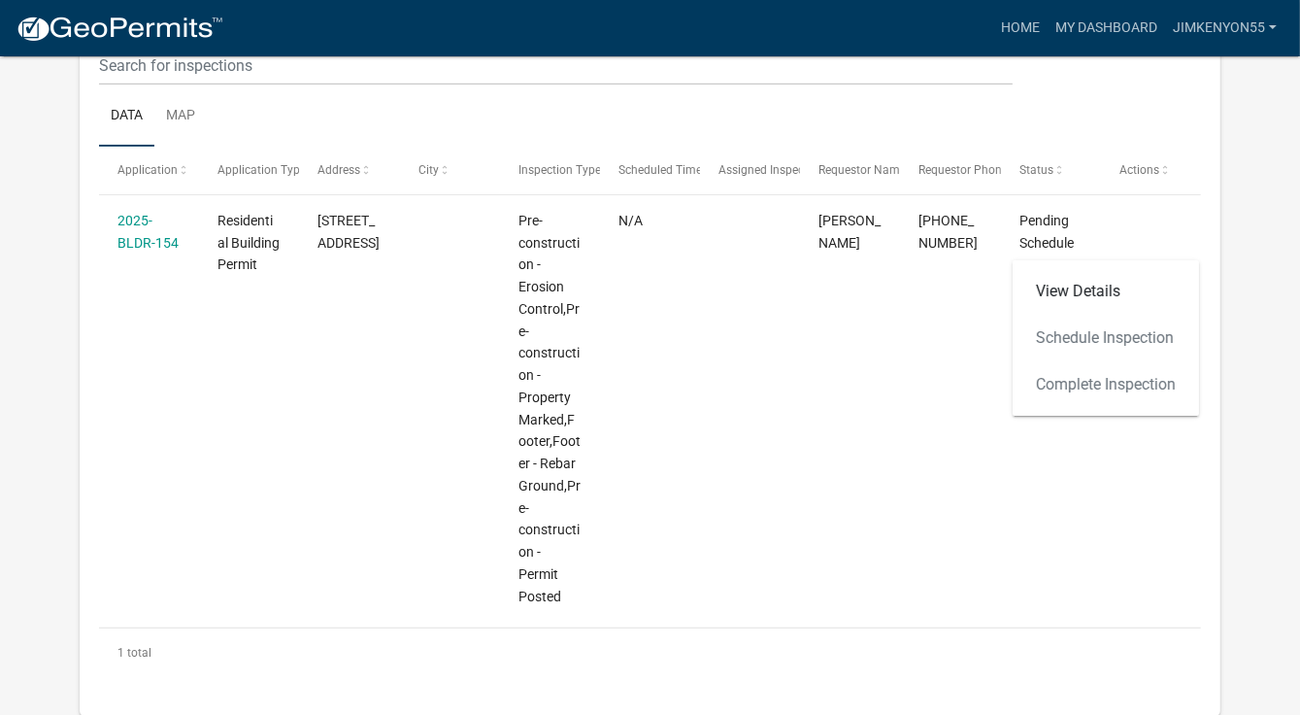
click at [1112, 337] on div "View Details Schedule Inspection Complete Inspection" at bounding box center [1106, 337] width 186 height 155
click at [1054, 338] on div "View Details Schedule Inspection Complete Inspection" at bounding box center [1106, 337] width 186 height 155
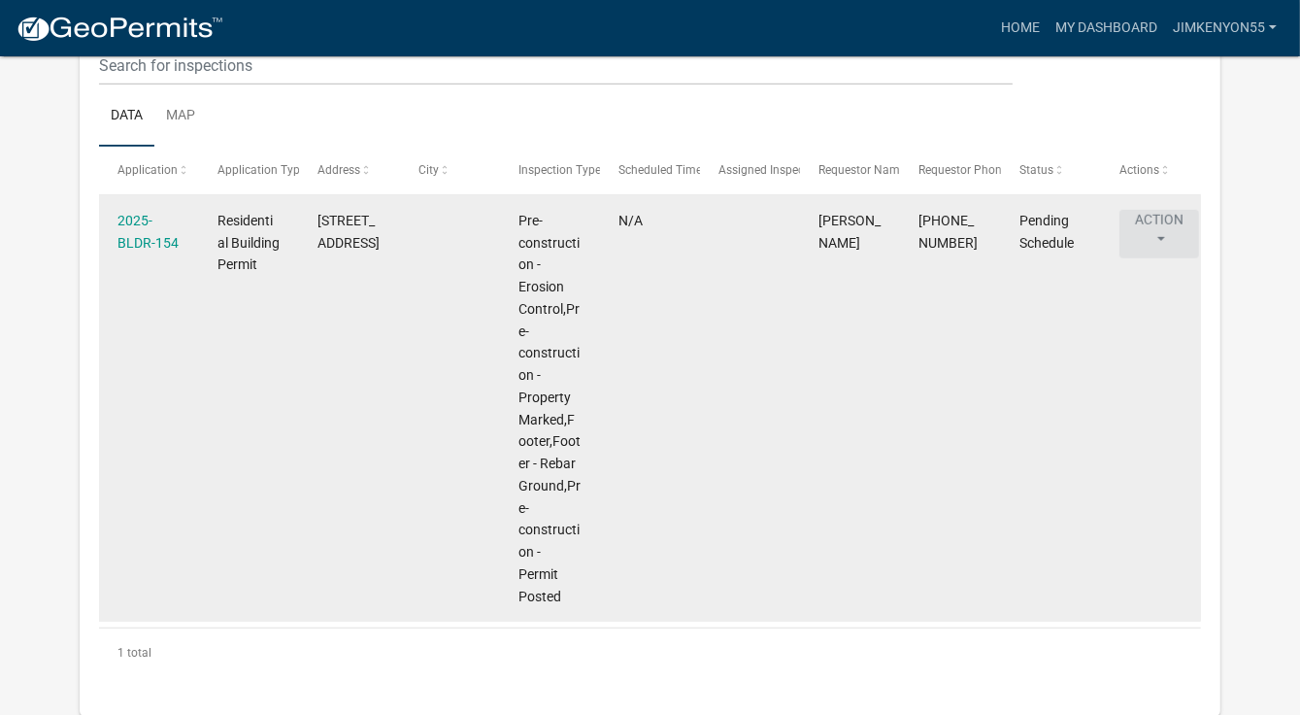
click at [1158, 234] on button "Action" at bounding box center [1160, 234] width 80 height 49
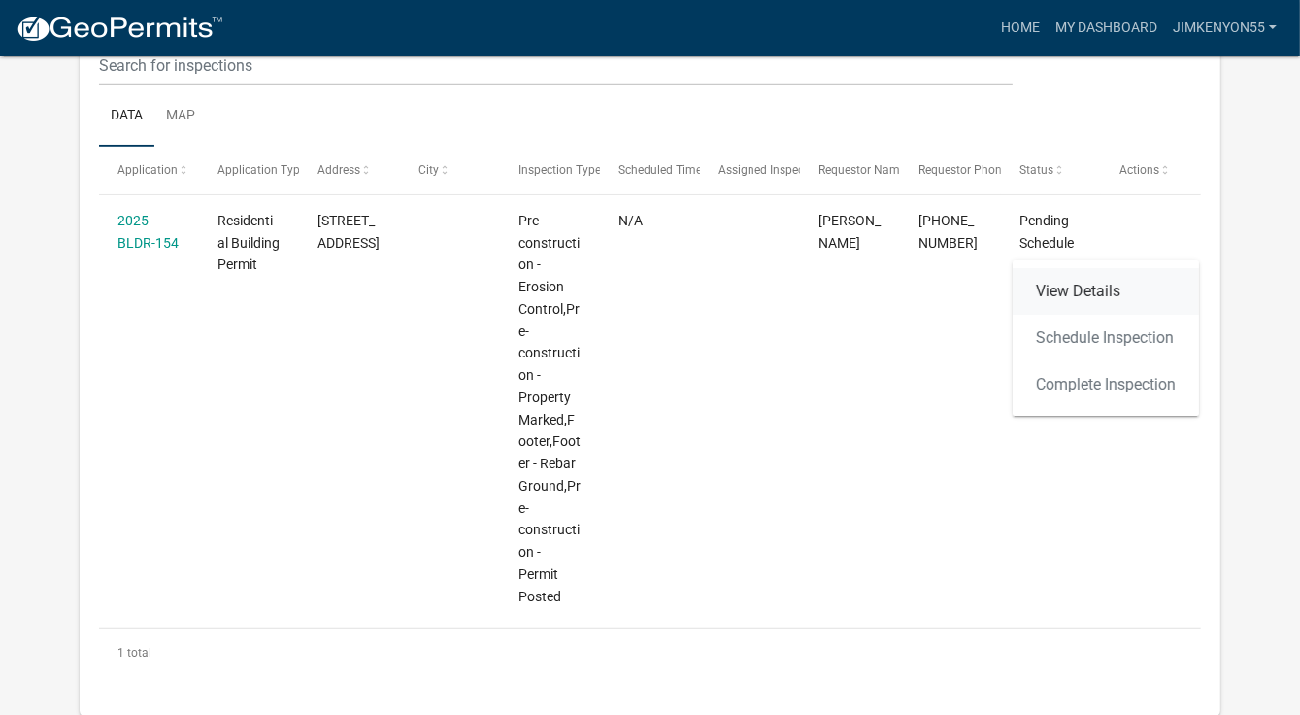
click at [1099, 290] on link "View Details" at bounding box center [1106, 291] width 186 height 47
